Goal: Find specific page/section: Find specific page/section

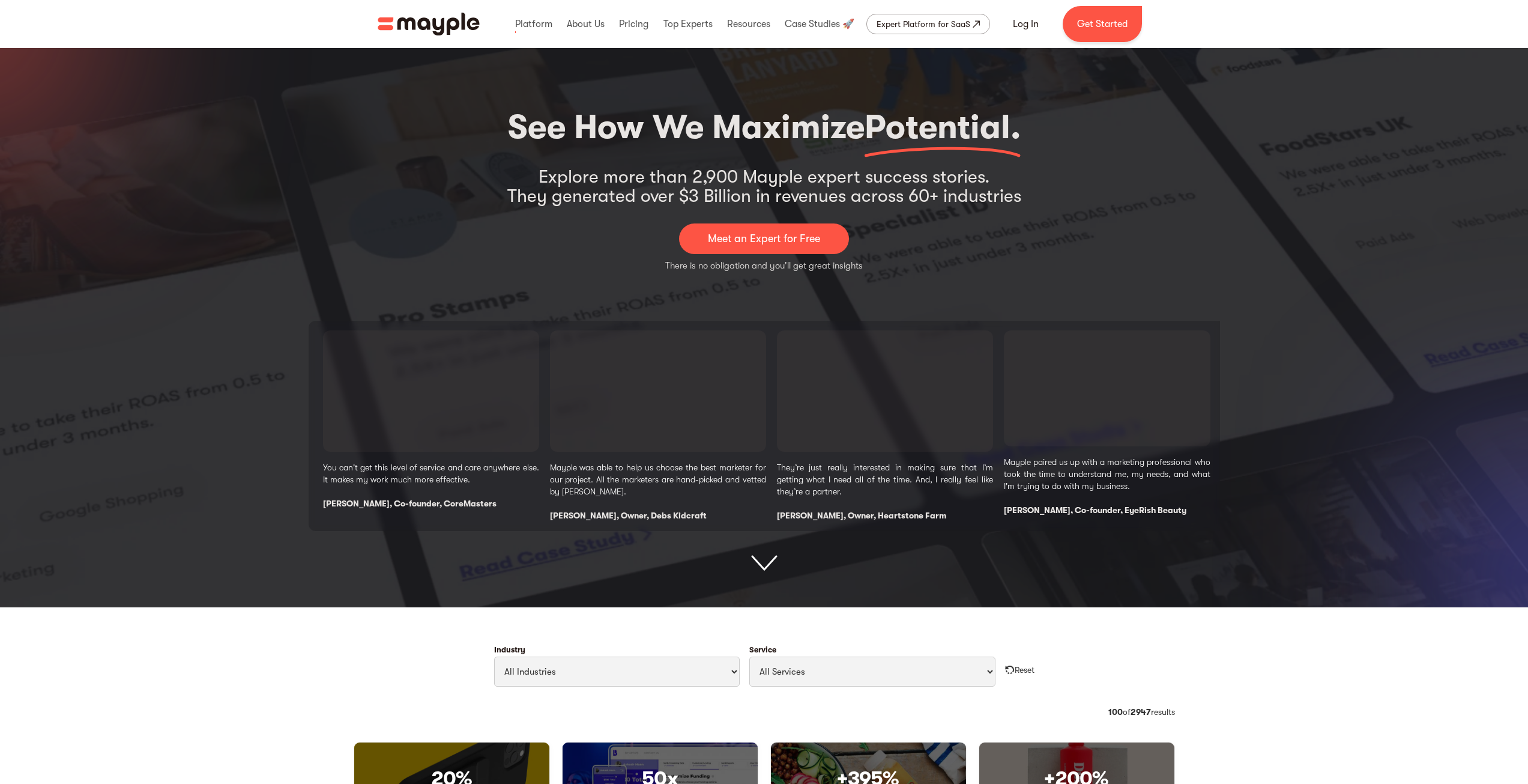
click at [428, 27] on img "home" at bounding box center [428, 24] width 102 height 23
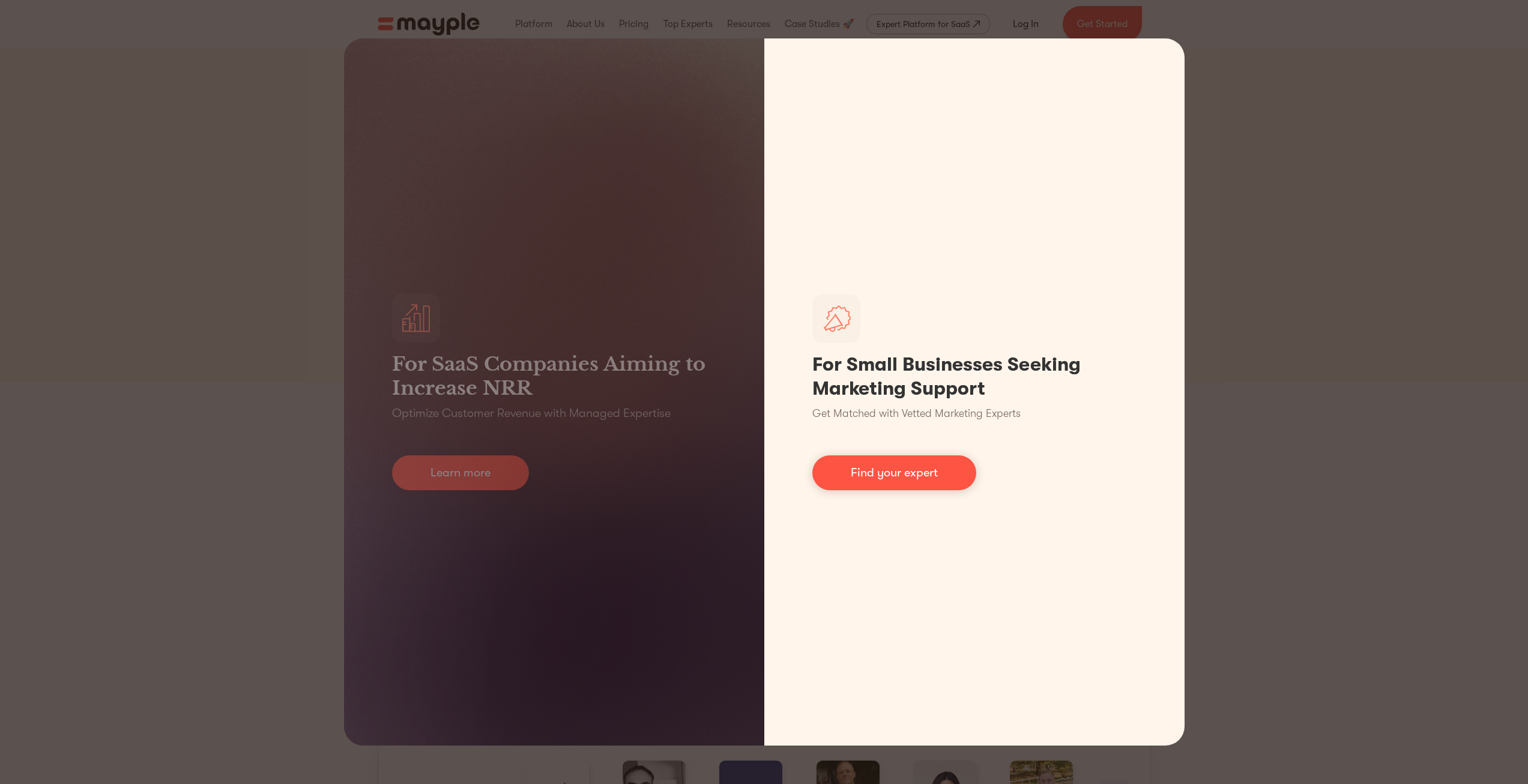
click at [1385, 277] on div "For SaaS Companies Aiming to Increase NRR Optimize Customer Revenue with Manage…" at bounding box center [764, 392] width 1528 height 784
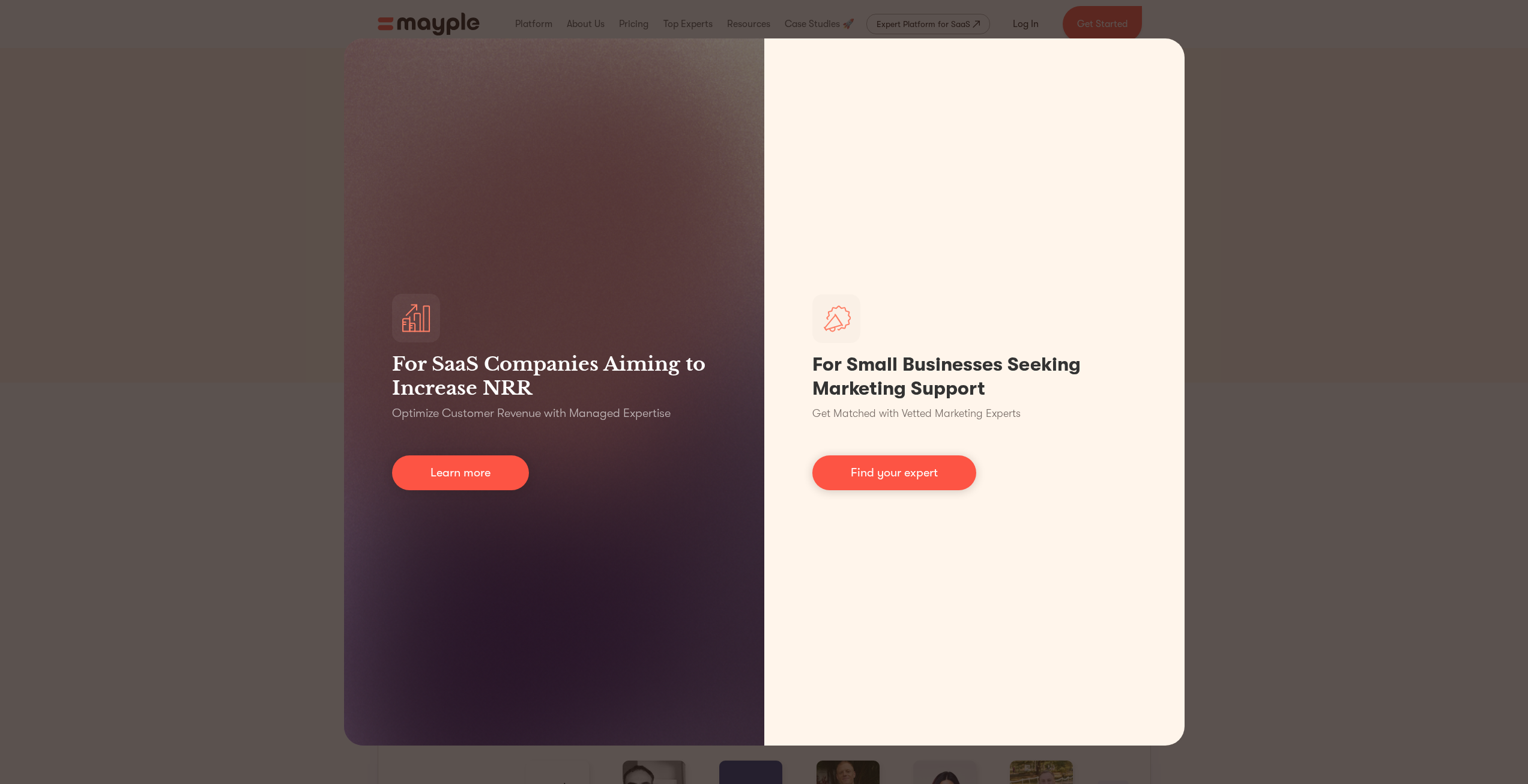
click at [1321, 290] on div "For SaaS Companies Aiming to Increase NRR Optimize Customer Revenue with Manage…" at bounding box center [764, 392] width 1528 height 784
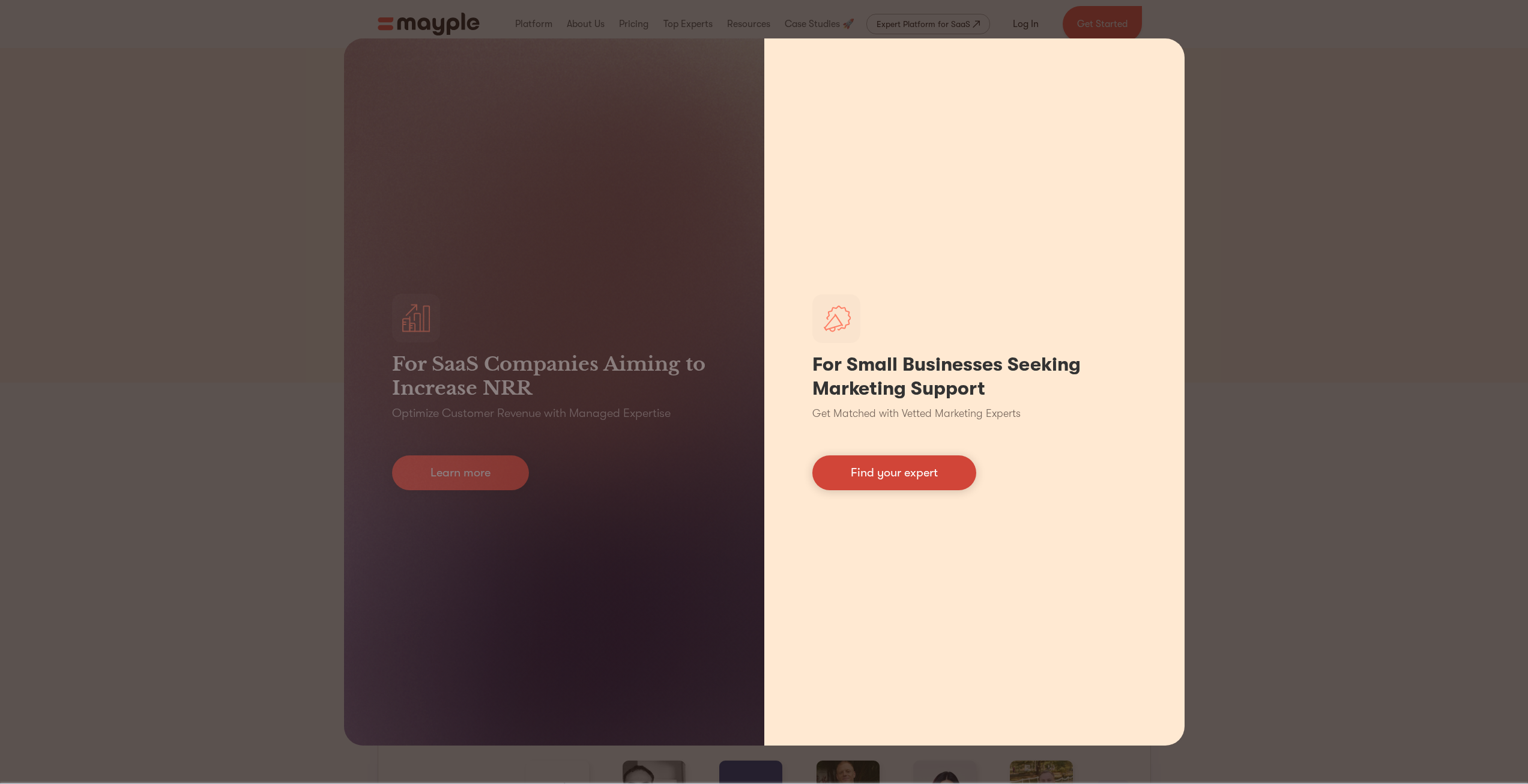
click at [917, 481] on link "Find your expert" at bounding box center [894, 472] width 164 height 35
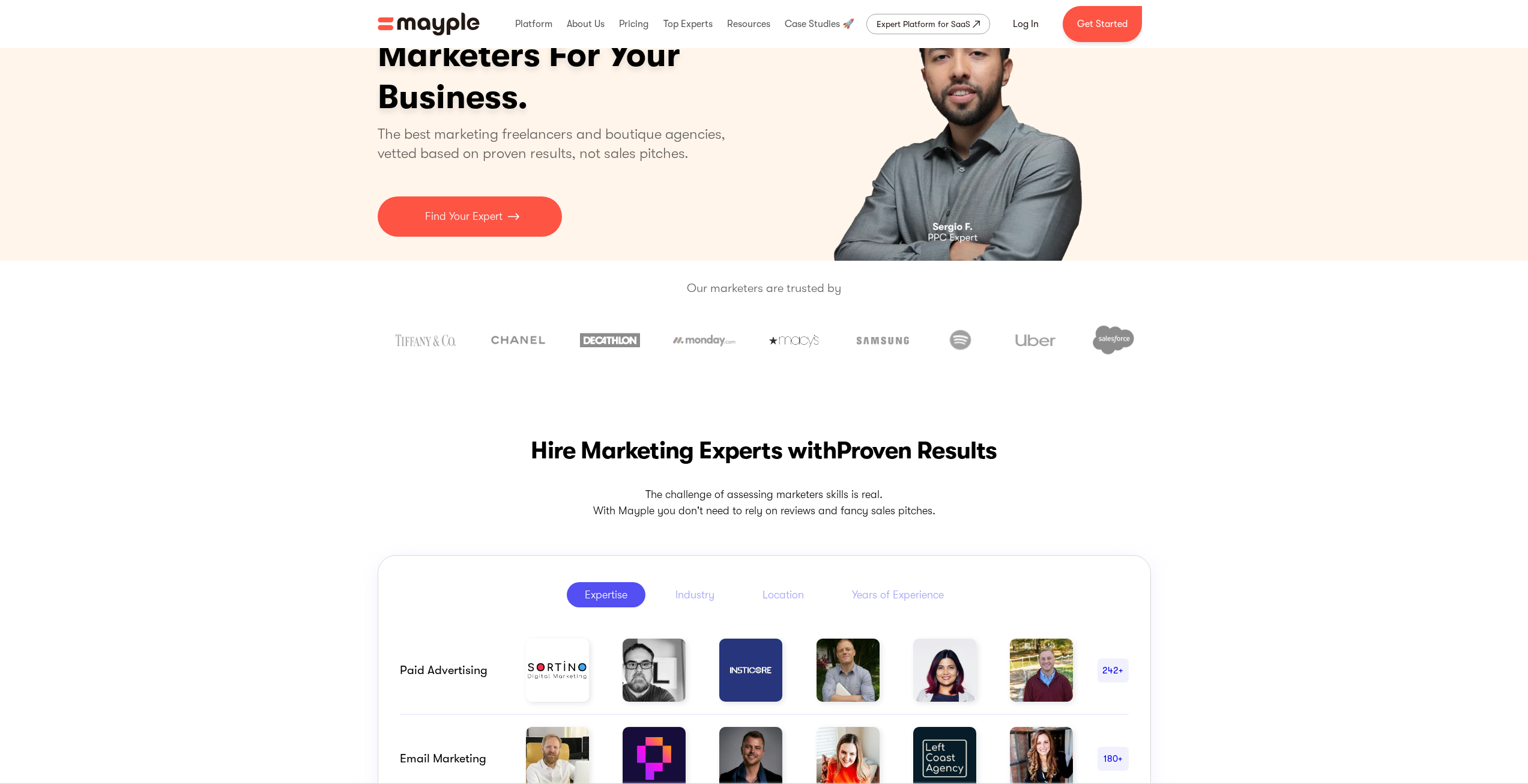
scroll to position [120, 0]
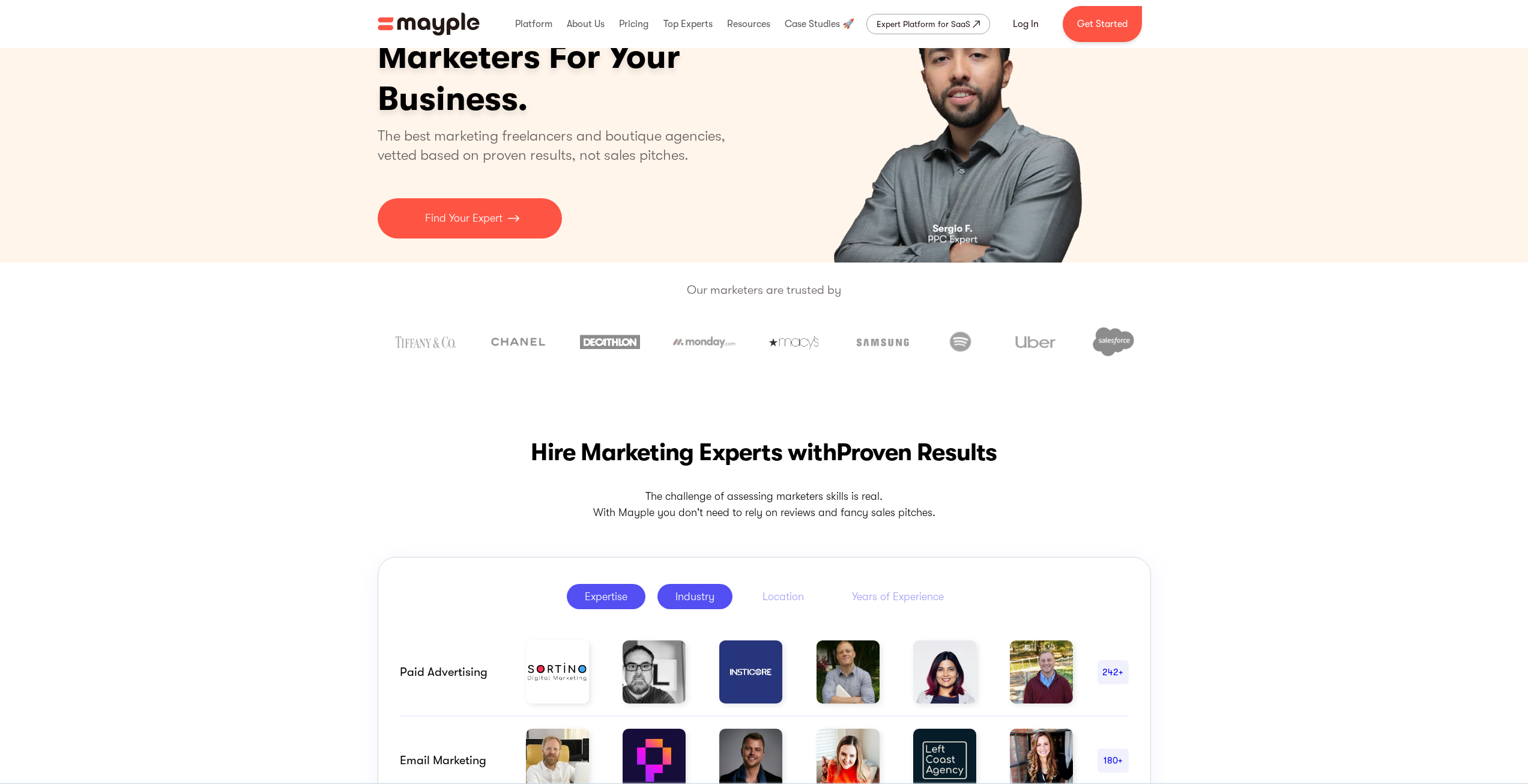
click at [689, 592] on div "Industry" at bounding box center [695, 596] width 39 height 14
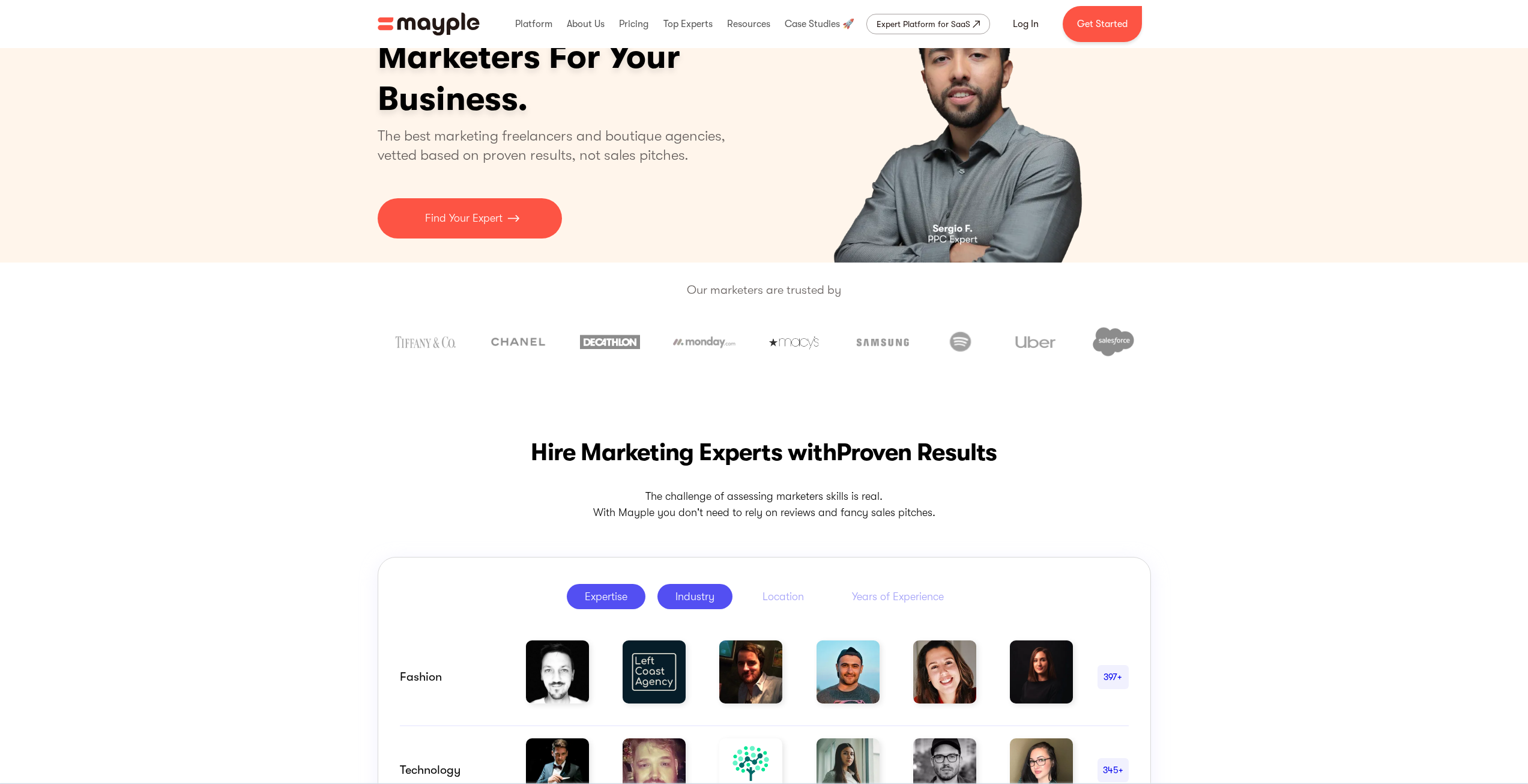
click at [633, 595] on link "Expertise" at bounding box center [606, 596] width 78 height 25
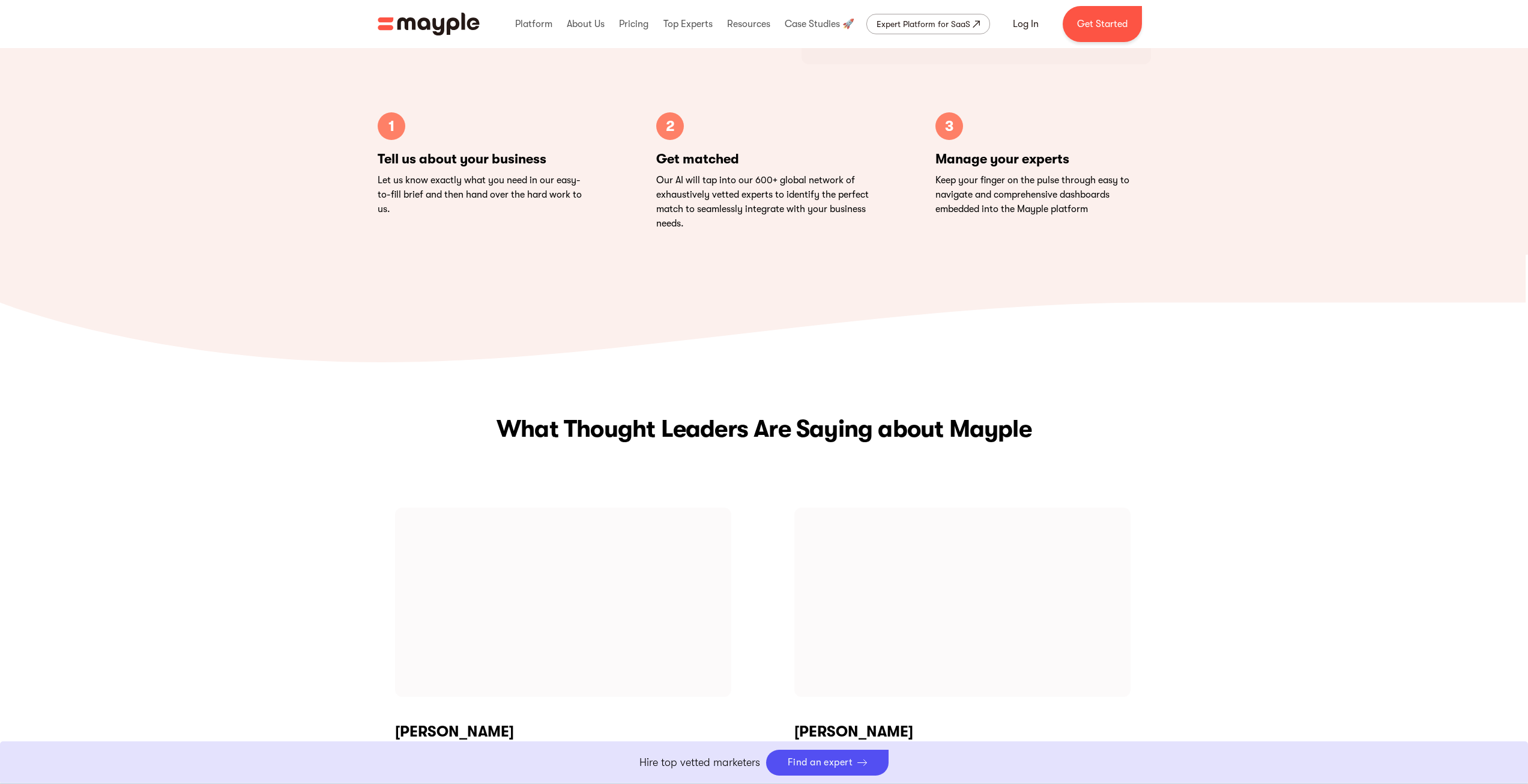
scroll to position [3723, 0]
